Goal: Find specific page/section: Find specific page/section

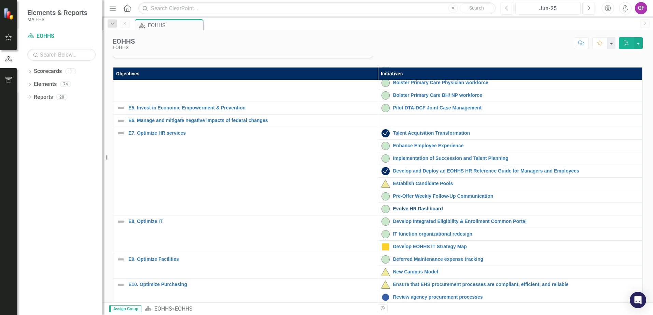
scroll to position [171, 0]
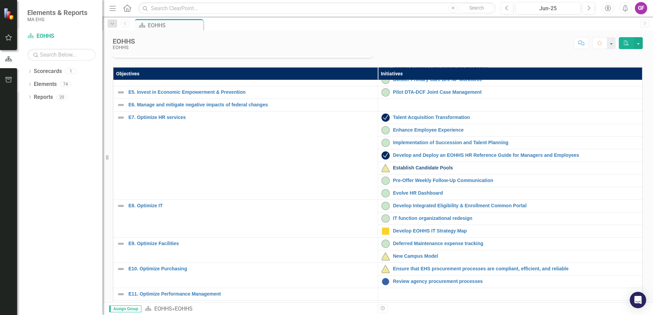
click at [402, 171] on link "Establish Candidate Pools" at bounding box center [516, 168] width 246 height 5
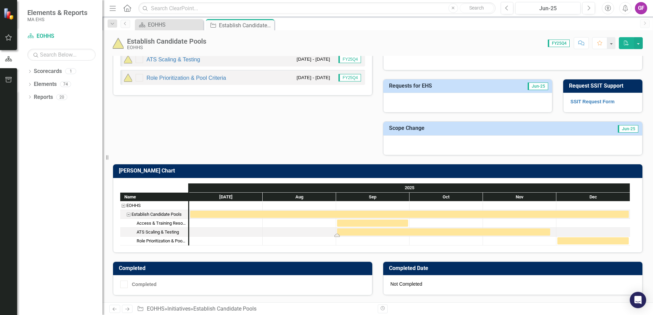
scroll to position [252, 0]
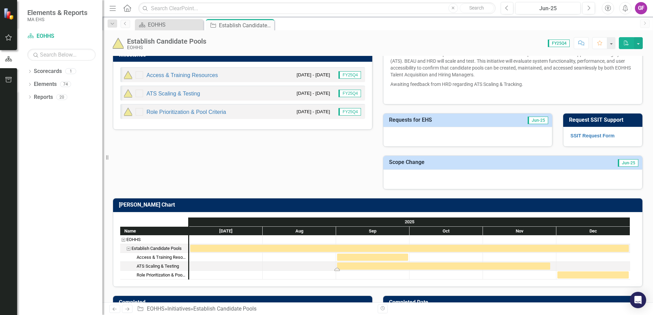
click at [392, 267] on div "Task: Start date: 2025-09-01 End date: 2025-11-28" at bounding box center [443, 266] width 213 height 7
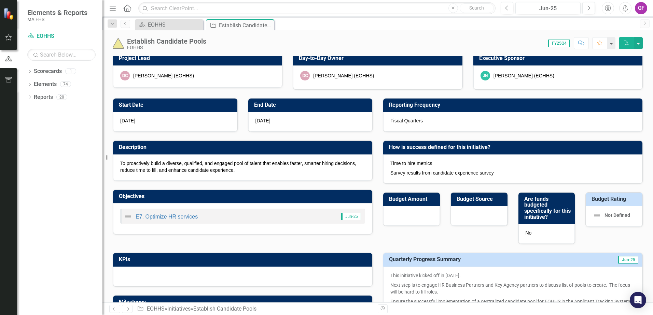
scroll to position [0, 0]
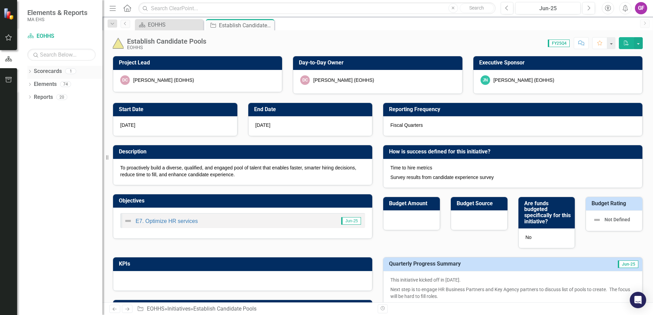
click at [42, 72] on link "Scorecards" at bounding box center [48, 72] width 28 height 8
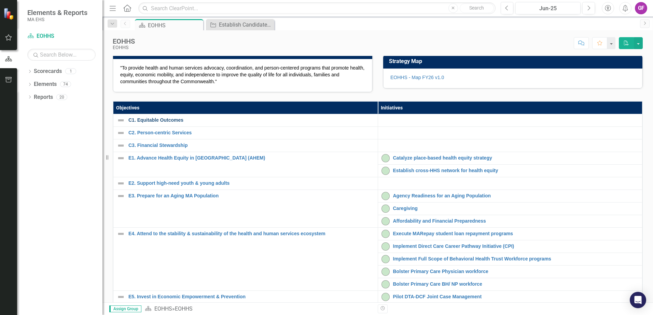
click at [169, 123] on link "C1. Equitable Outcomes" at bounding box center [251, 120] width 246 height 5
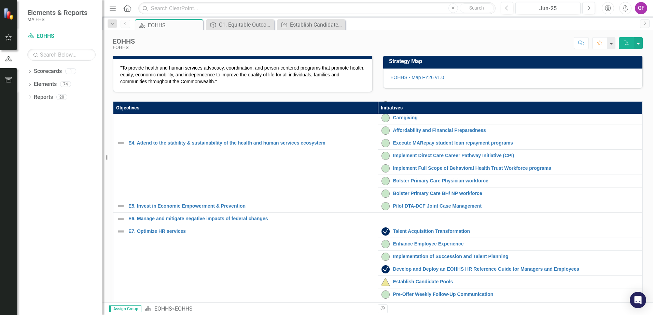
scroll to position [102, 0]
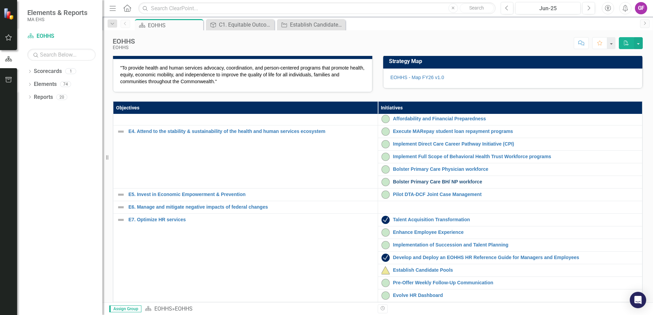
click at [446, 185] on link "Bolster Primary Care BH/ NP workforce" at bounding box center [516, 182] width 246 height 5
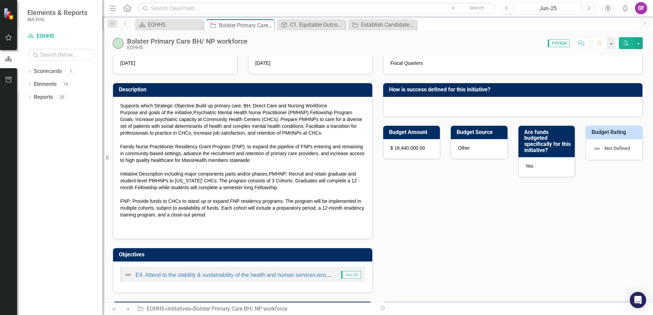
scroll to position [34, 0]
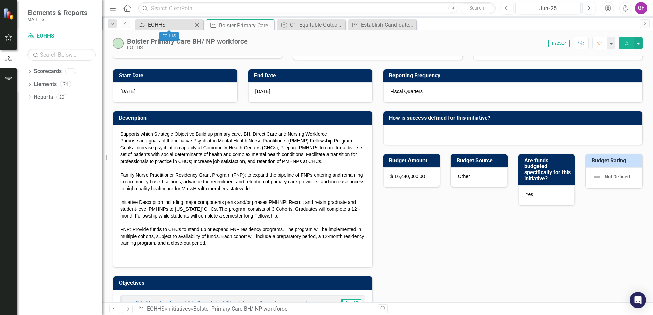
click at [170, 24] on div "EOHHS" at bounding box center [170, 24] width 45 height 9
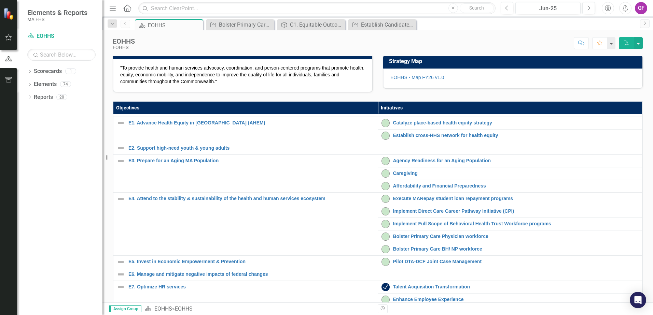
scroll to position [68, 0]
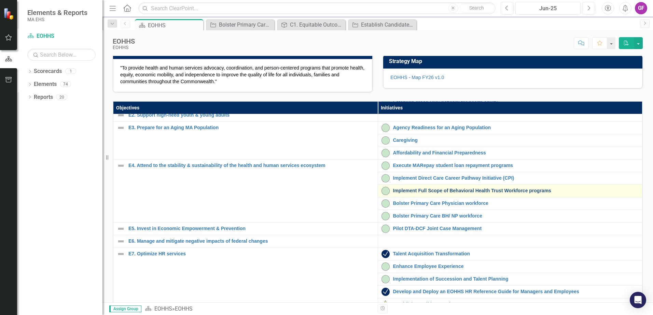
click at [422, 194] on link "Implement Full Scope of Behavioral Health Trust Workforce programs" at bounding box center [516, 190] width 246 height 5
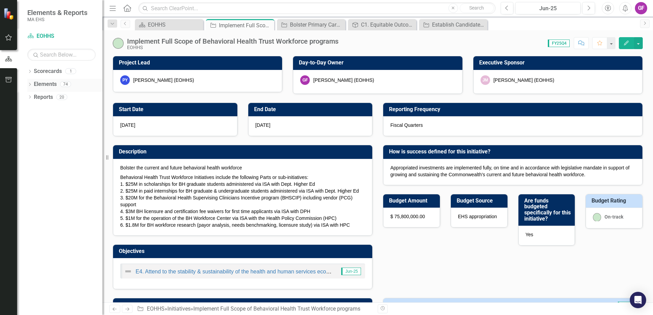
click at [52, 84] on link "Elements" at bounding box center [45, 85] width 23 height 8
click at [43, 73] on link "Scorecards" at bounding box center [48, 72] width 28 height 8
click at [163, 29] on div "EOHHS" at bounding box center [170, 24] width 45 height 9
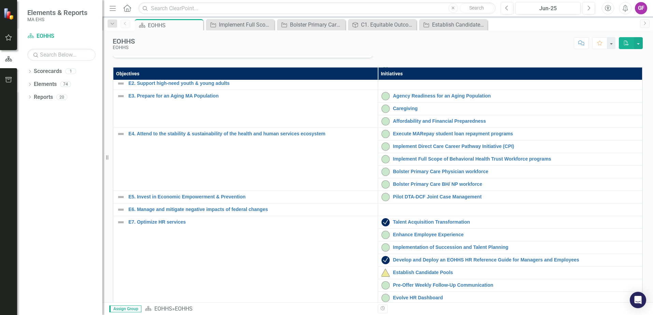
scroll to position [68, 0]
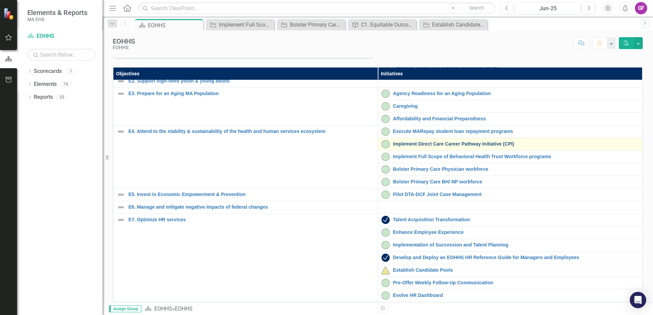
click at [426, 147] on link "Implement Direct Care Career Pathway Initiative (CPI)" at bounding box center [516, 144] width 246 height 5
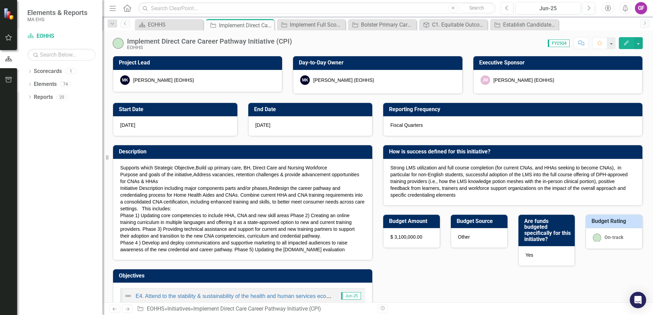
checkbox input "true"
click at [175, 22] on div "EOHHS" at bounding box center [170, 24] width 45 height 9
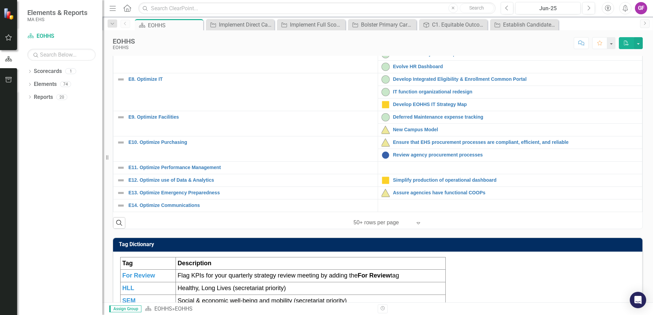
scroll to position [239, 0]
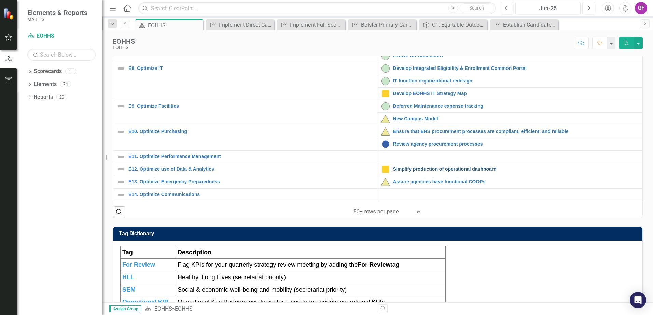
click at [450, 172] on link "Simplify production of operational dashboard" at bounding box center [516, 169] width 246 height 5
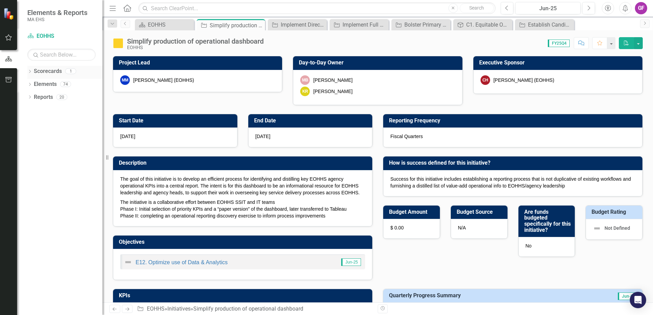
click at [45, 75] on link "Scorecards" at bounding box center [48, 72] width 28 height 8
click at [157, 26] on div "EOHHS" at bounding box center [166, 24] width 36 height 9
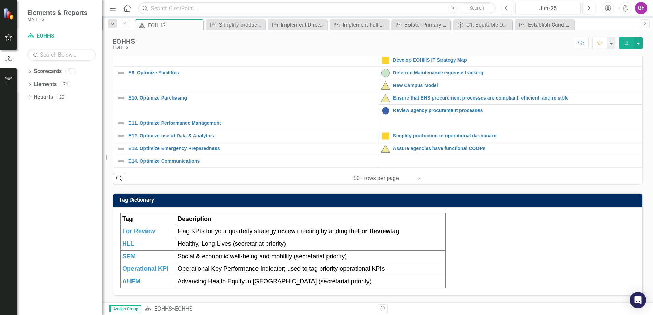
scroll to position [240, 0]
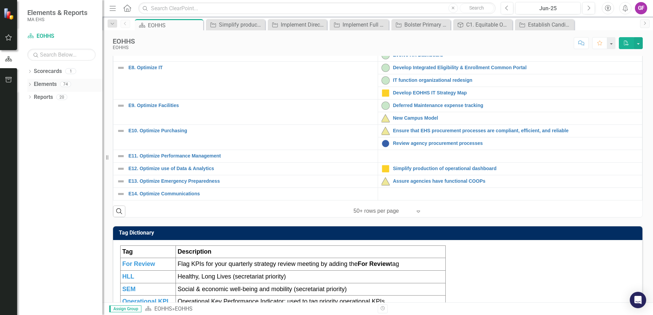
click at [40, 88] on link "Elements" at bounding box center [45, 85] width 23 height 8
click at [42, 84] on link "Elements" at bounding box center [45, 85] width 23 height 8
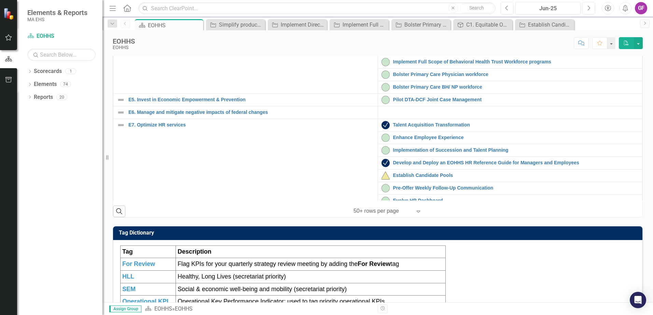
scroll to position [40, 0]
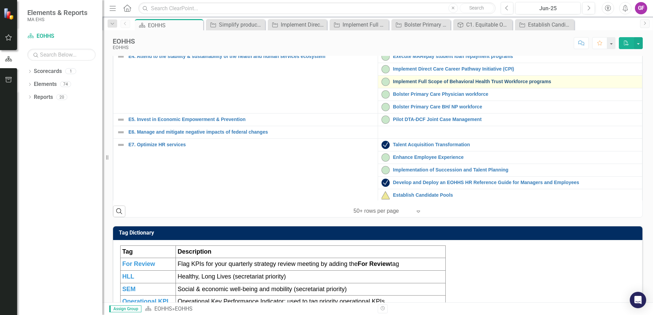
click at [418, 84] on link "Implement Full Scope of Behavioral Health Trust Workforce programs" at bounding box center [516, 81] width 246 height 5
